Goal: Task Accomplishment & Management: Use online tool/utility

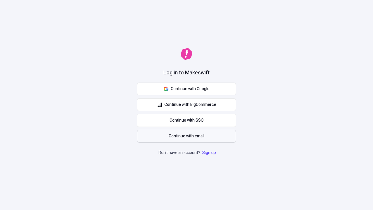
click at [186, 136] on span "Continue with email" at bounding box center [187, 136] width 36 height 6
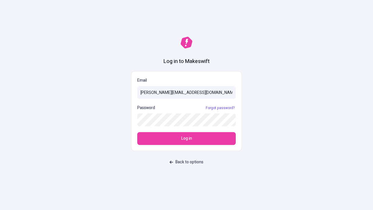
type input "sasha+test-ui@makeswift.com"
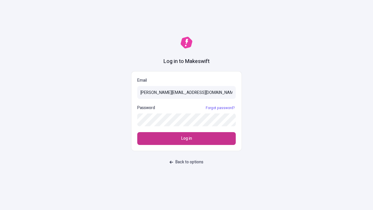
click at [186, 138] on span "Log in" at bounding box center [186, 138] width 11 height 6
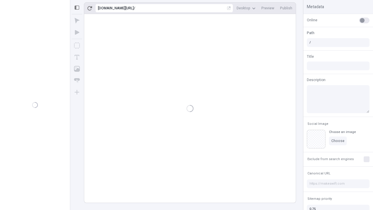
type input "/deep-link-demum"
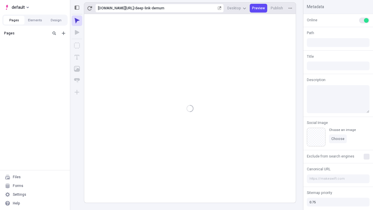
type input "/deep-link-demum"
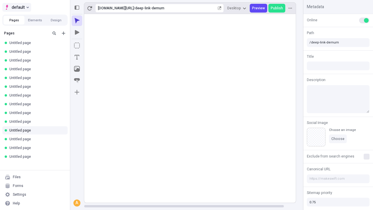
click at [16, 7] on span "default" at bounding box center [18, 7] width 13 height 7
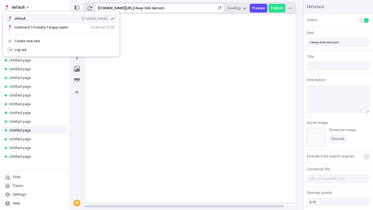
click at [82, 17] on div "qee9k4dy7d.staging.makeswift.site" at bounding box center [95, 18] width 26 height 5
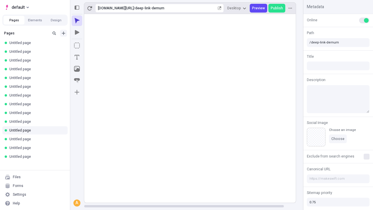
click at [63, 33] on icon "Add new" at bounding box center [63, 32] width 3 height 3
click at [93, 45] on span "Blank page" at bounding box center [98, 45] width 36 height 5
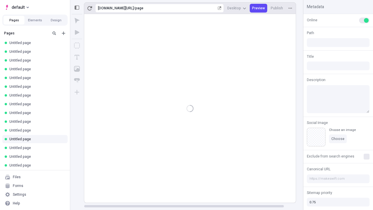
type input "/page"
